Goal: Find specific page/section: Find specific page/section

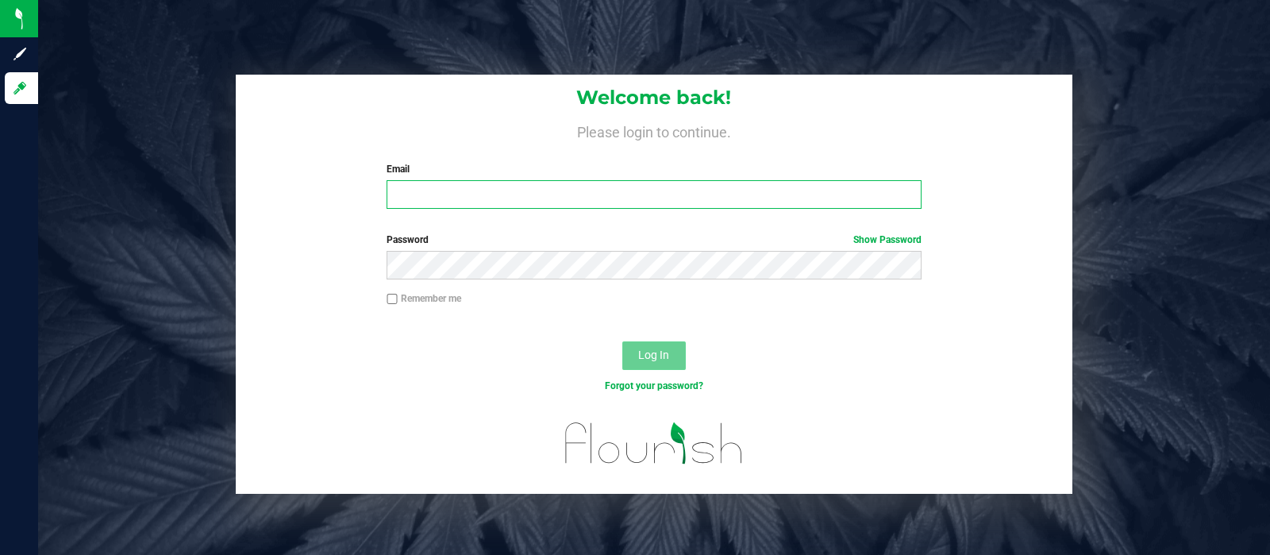
type input "[EMAIL_ADDRESS][DOMAIN_NAME]"
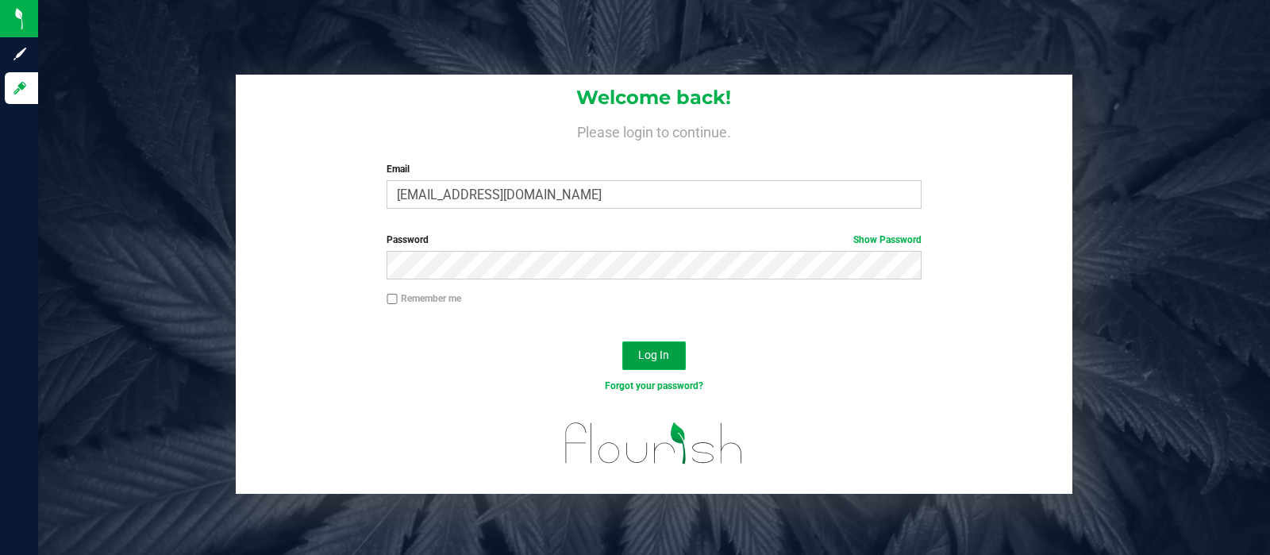
click at [667, 351] on span "Log In" at bounding box center [653, 354] width 31 height 13
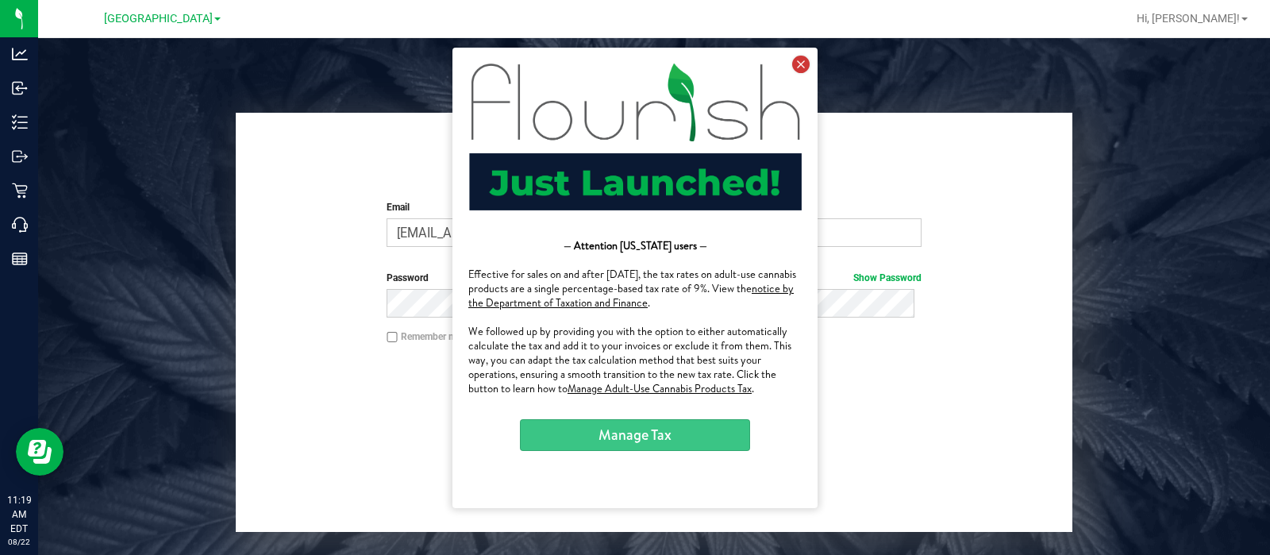
click at [805, 57] on icon at bounding box center [800, 63] width 17 height 17
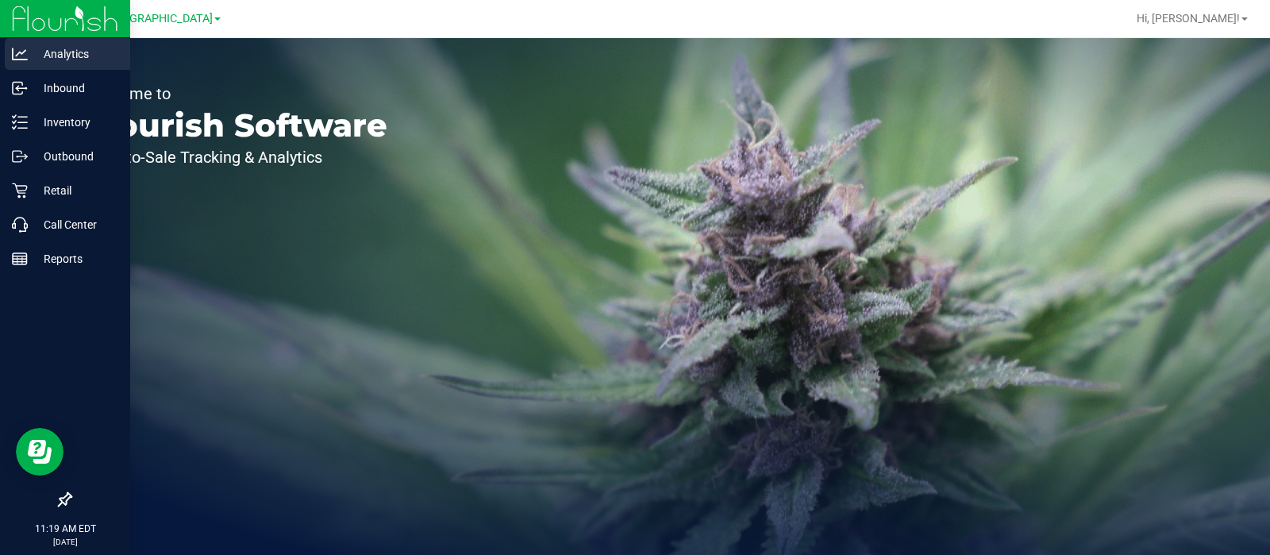
click at [61, 58] on p "Analytics" at bounding box center [75, 53] width 95 height 19
